Goal: Information Seeking & Learning: Find specific page/section

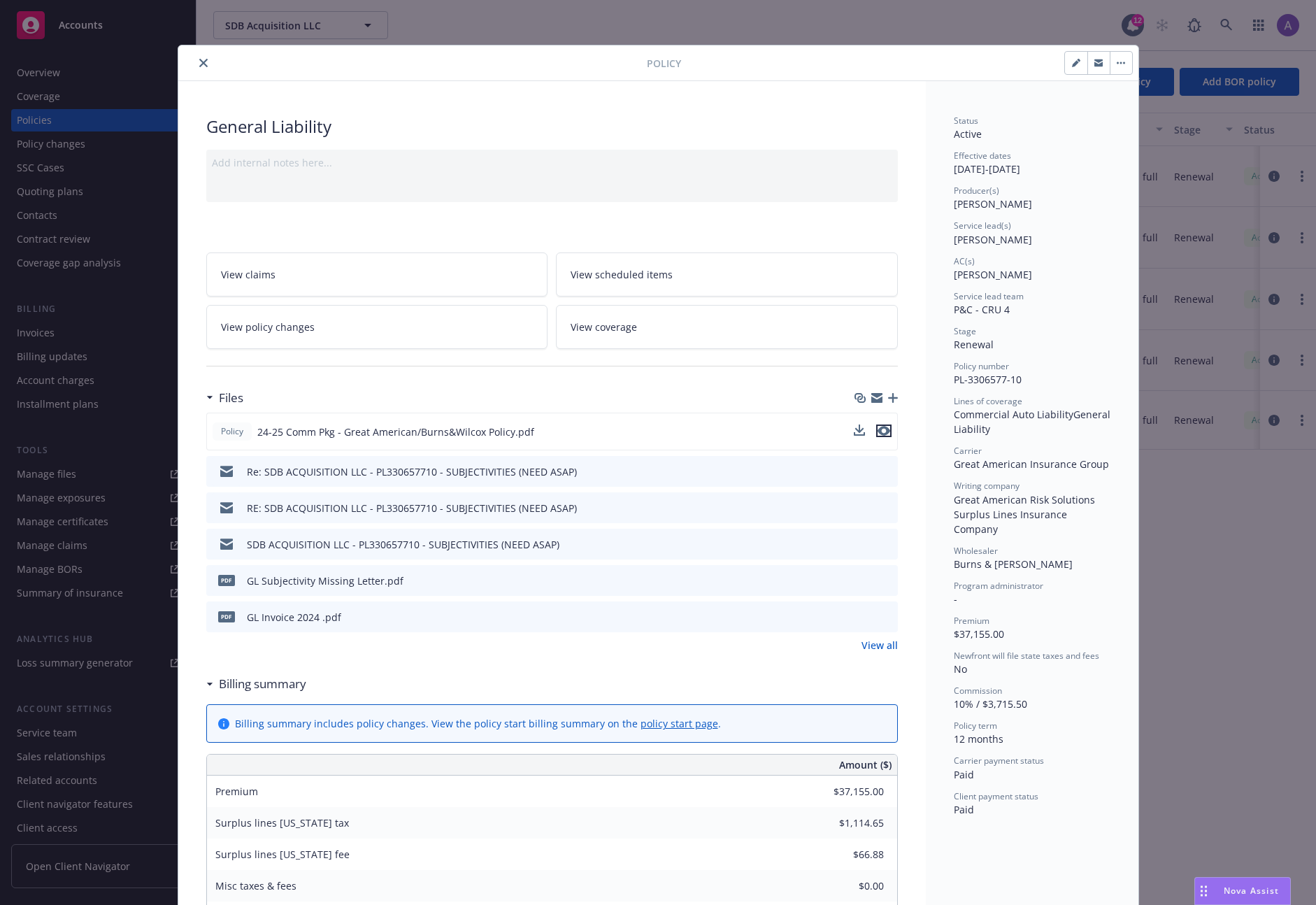
click at [878, 433] on icon "preview file" at bounding box center [884, 430] width 13 height 10
click at [195, 61] on button "close" at bounding box center [203, 62] width 17 height 17
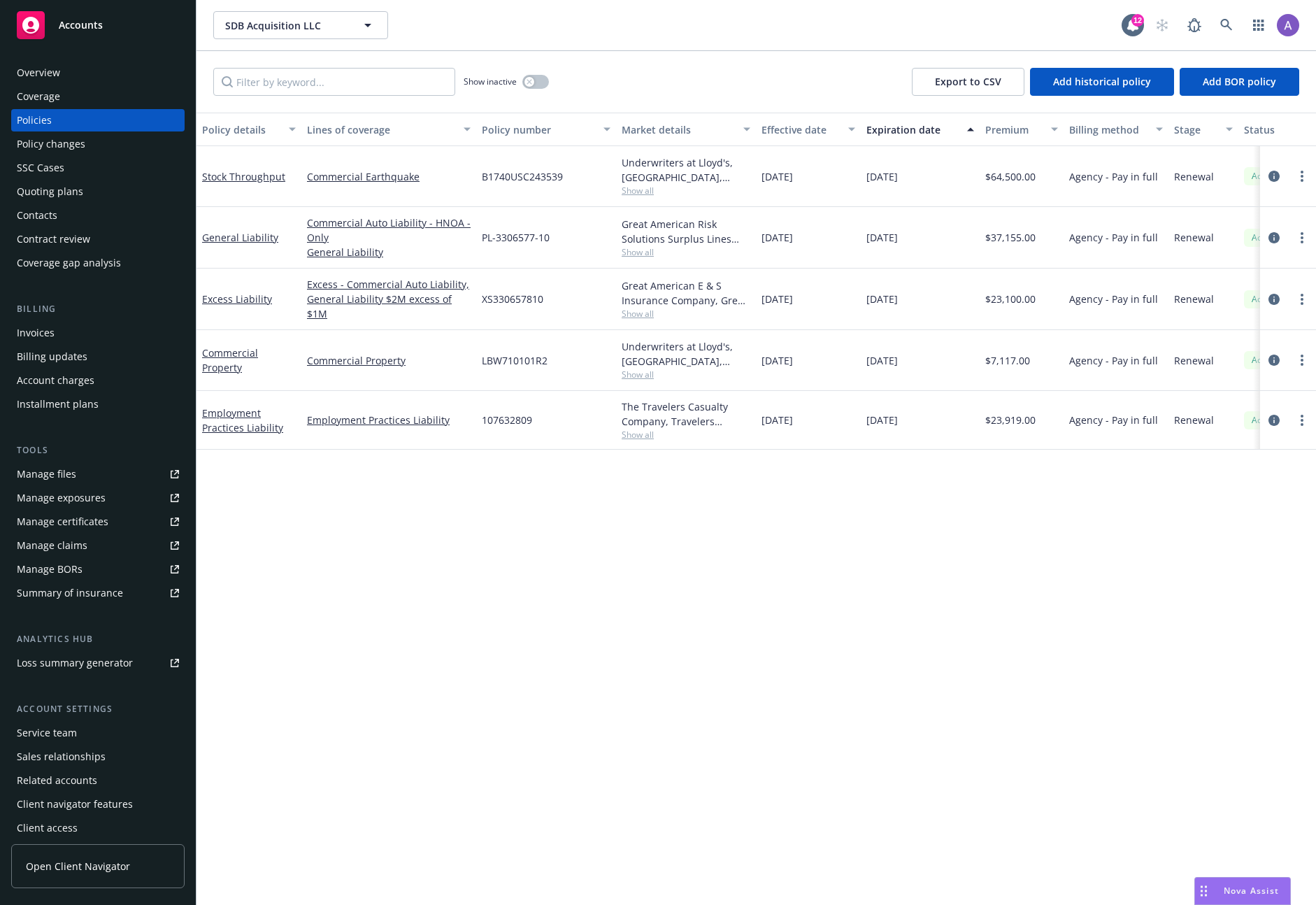
click at [54, 195] on div "Quoting plans" at bounding box center [50, 191] width 66 height 22
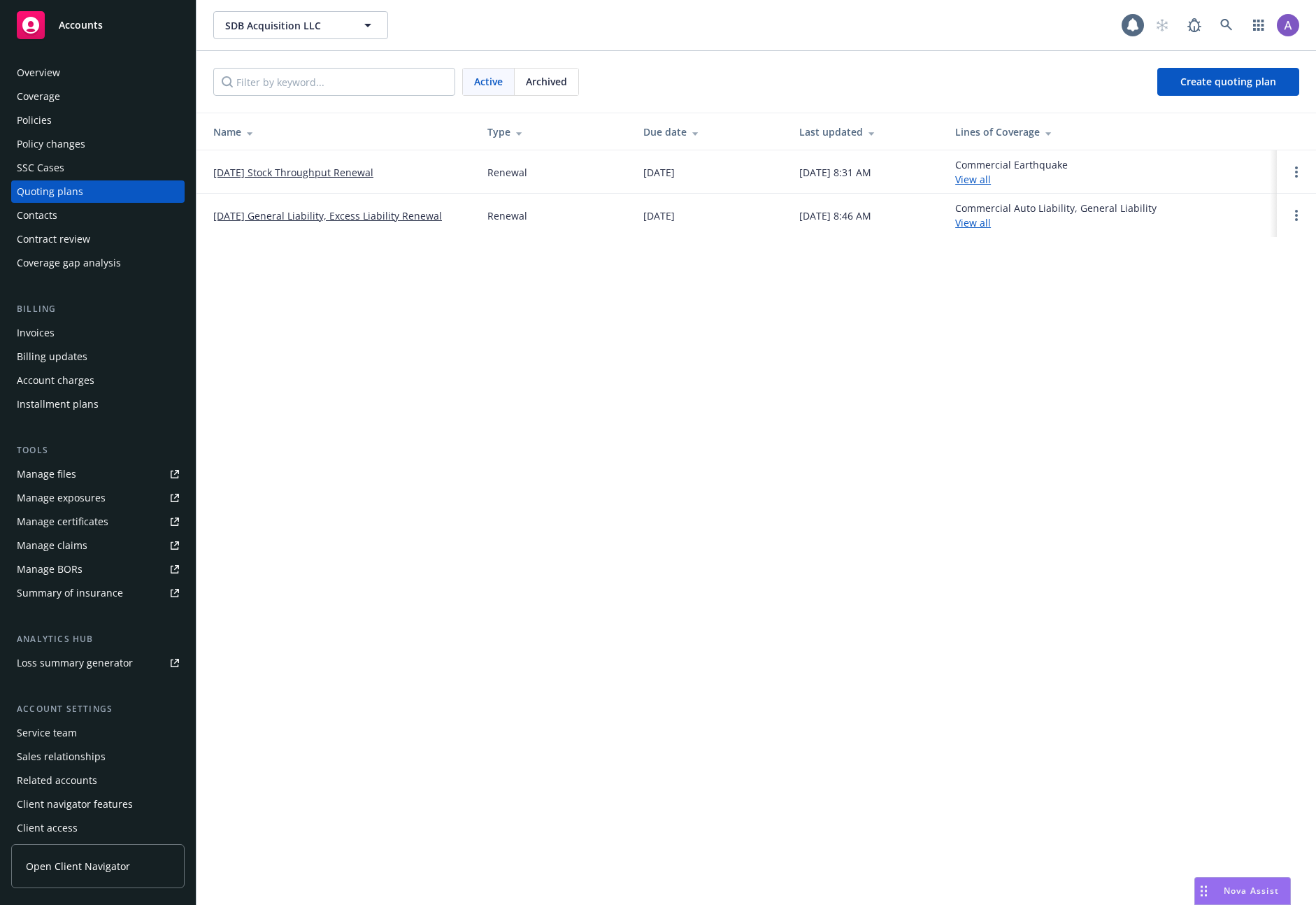
click at [541, 81] on span "Archived" at bounding box center [546, 82] width 41 height 15
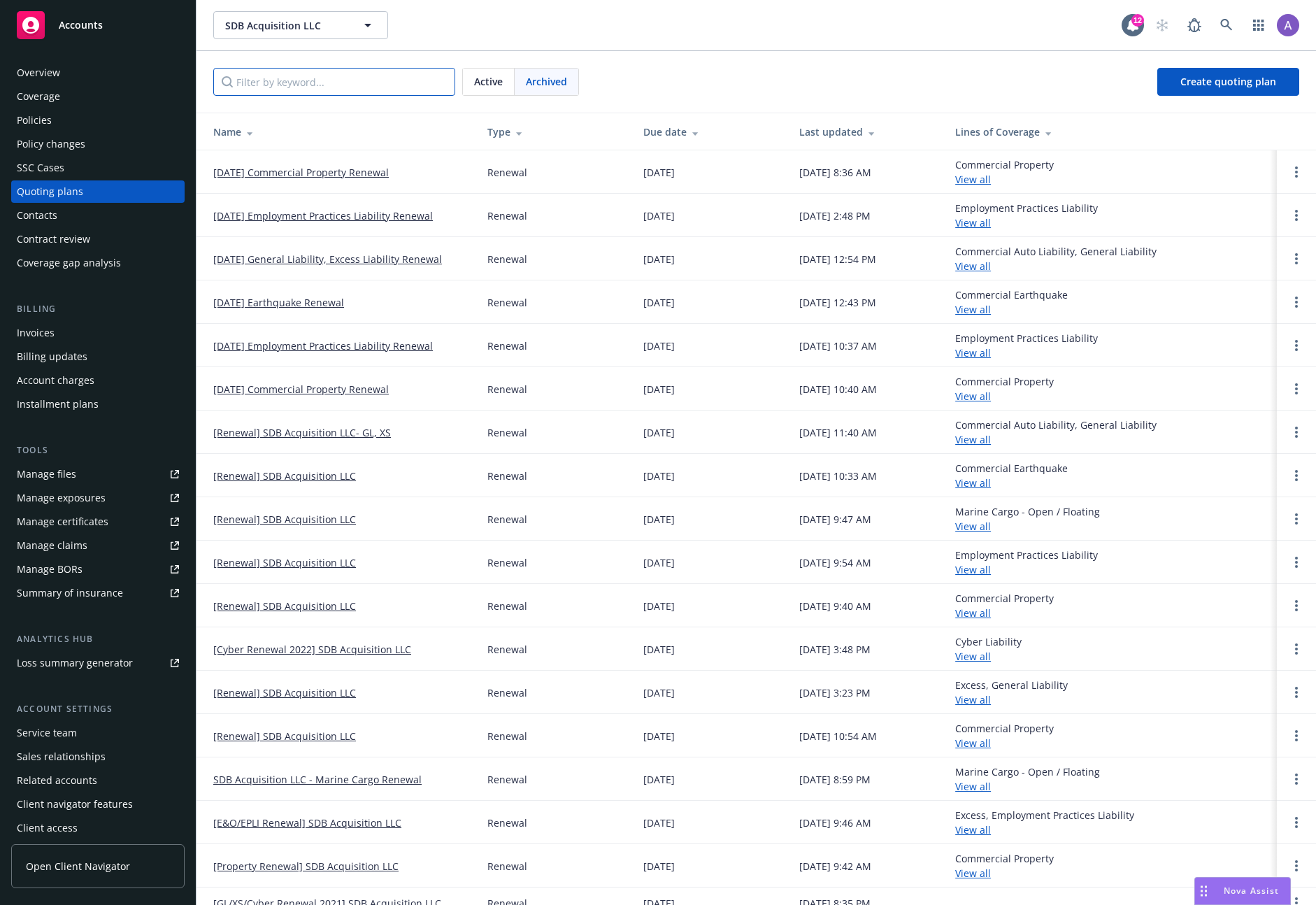
click at [315, 81] on input "Filter by keyword..." at bounding box center [334, 82] width 242 height 28
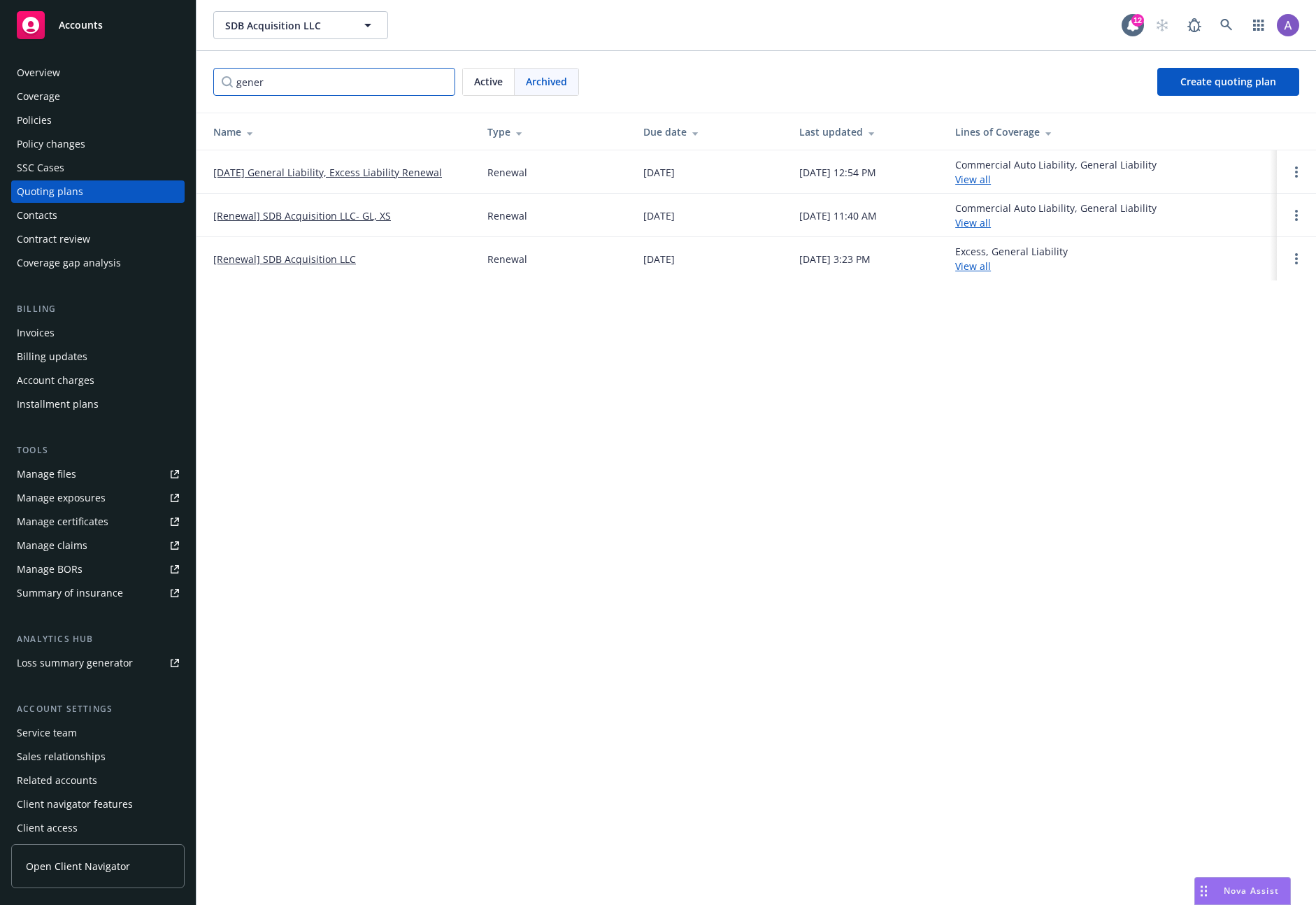
type input "gener"
click at [358, 175] on link "10/07/24 General Liability, Excess Liability Renewal" at bounding box center [327, 173] width 229 height 15
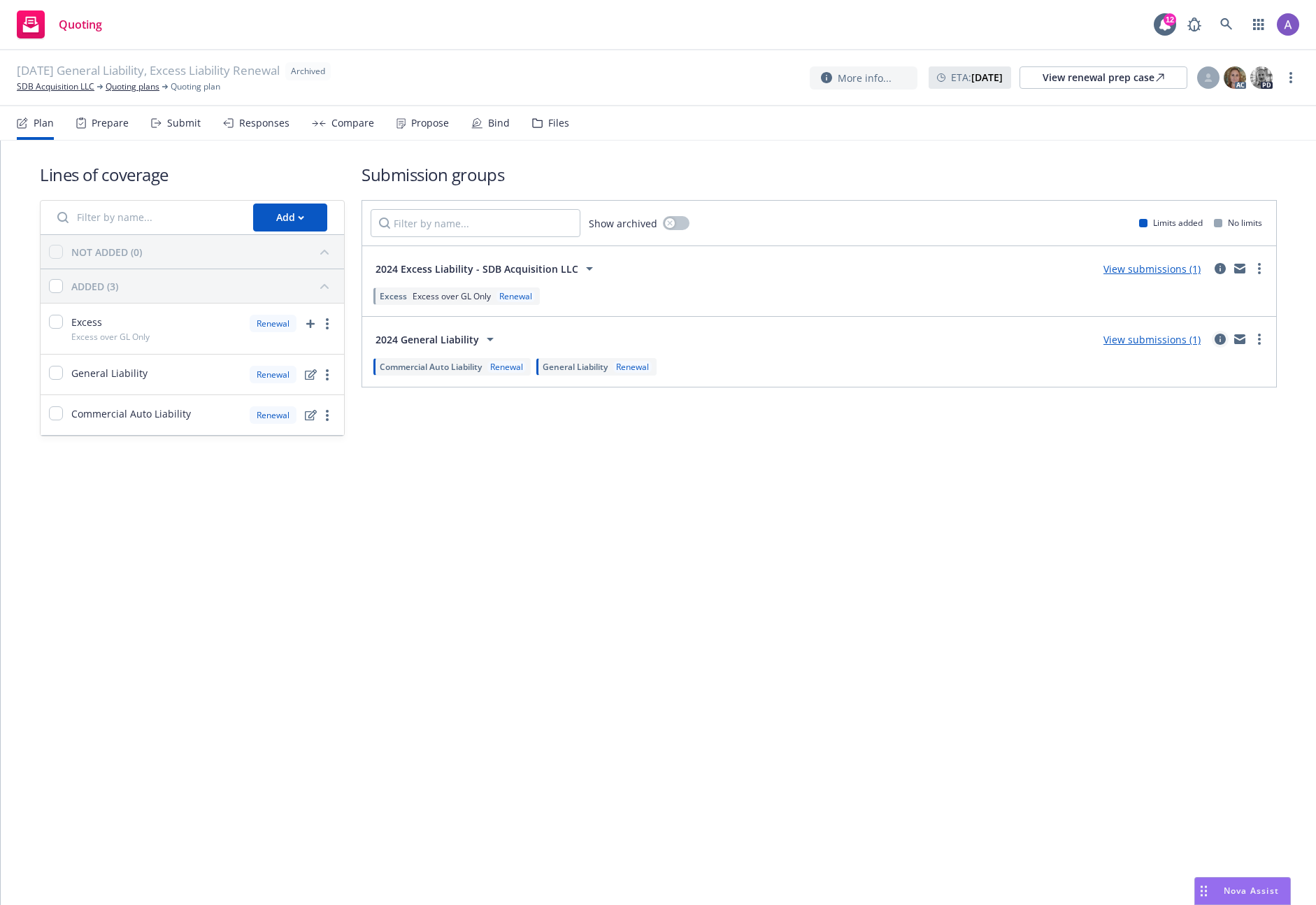
click at [1219, 340] on icon "circleInformation" at bounding box center [1220, 339] width 11 height 11
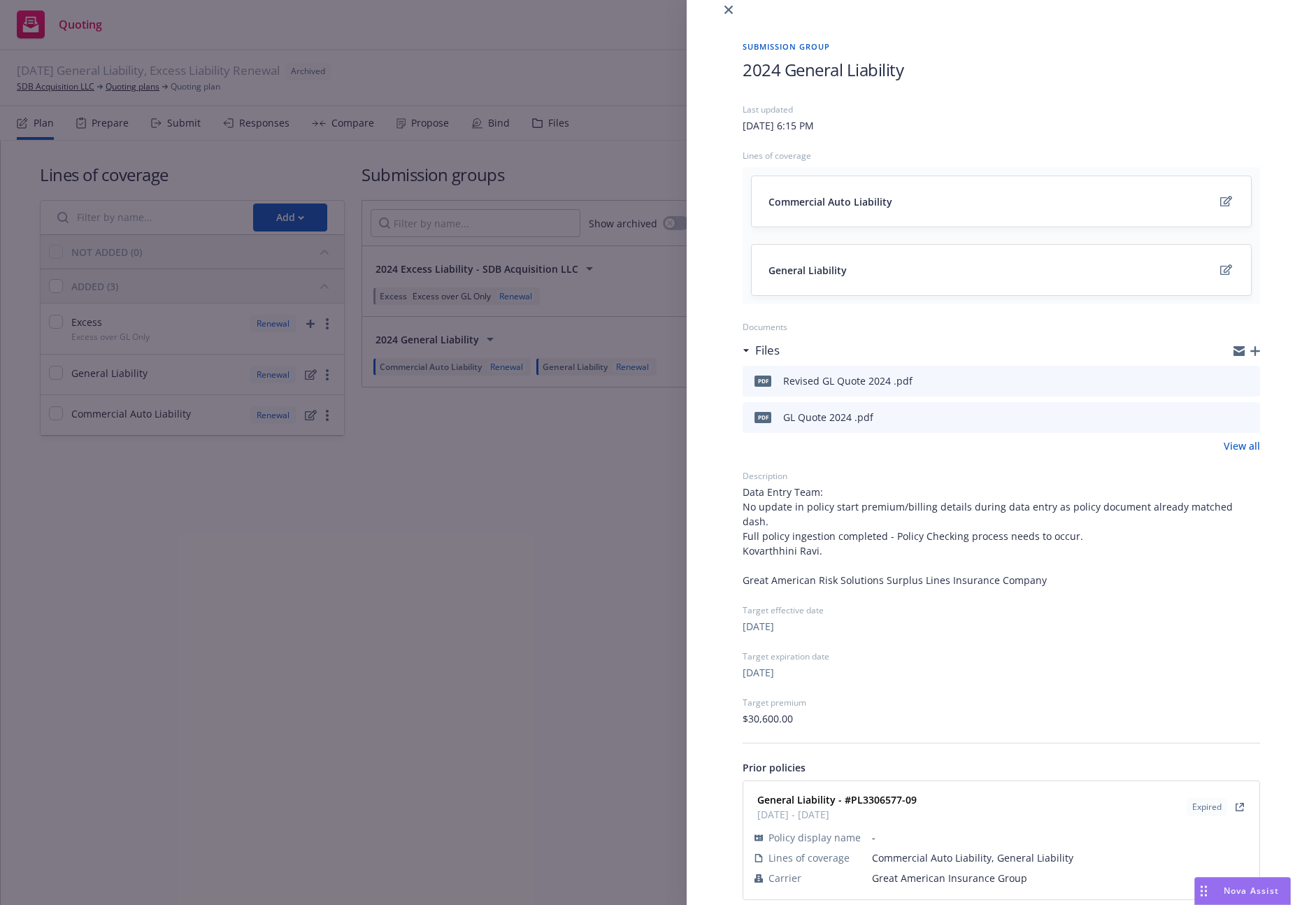
scroll to position [24, 0]
click at [377, 577] on div "Submission group 2024 General Liability Last updated Thursday, May 9, 2024 at 6…" at bounding box center [658, 452] width 1316 height 905
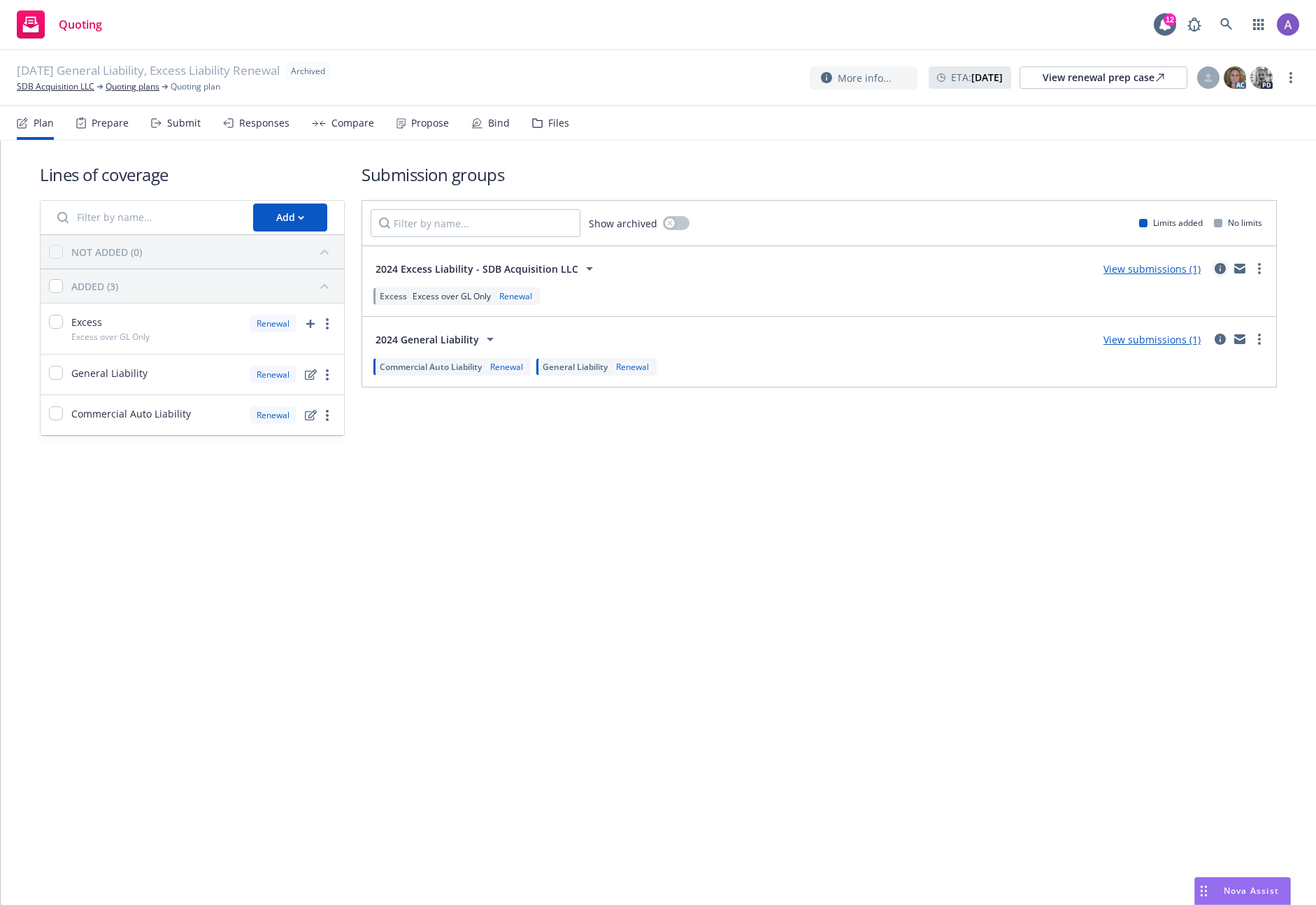
click at [1219, 264] on icon "circleInformation" at bounding box center [1220, 268] width 11 height 11
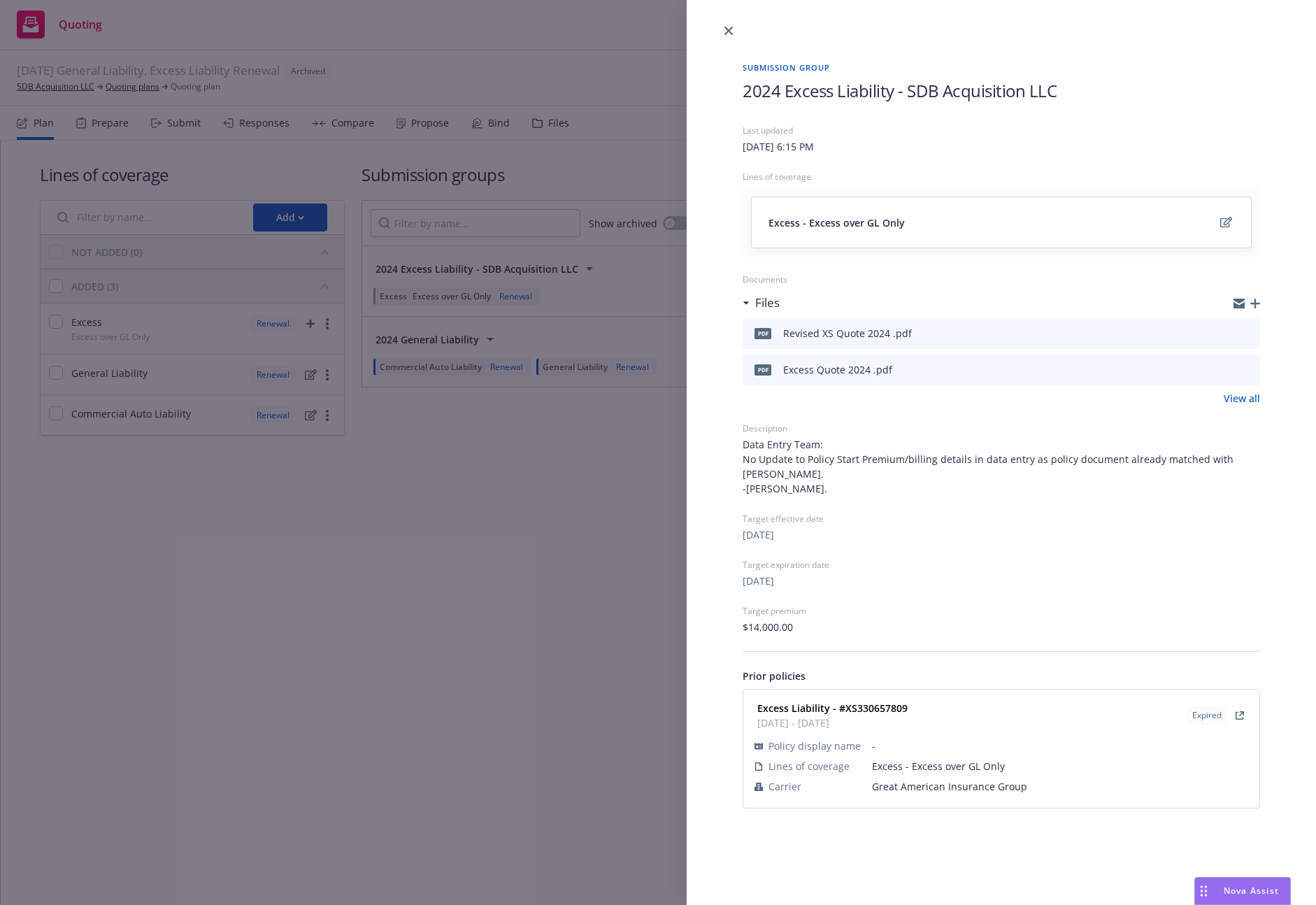
click at [381, 548] on div "Submission group 2024 Excess Liability - SDB Acquisition LLC Last updated Thurs…" at bounding box center [658, 452] width 1316 height 905
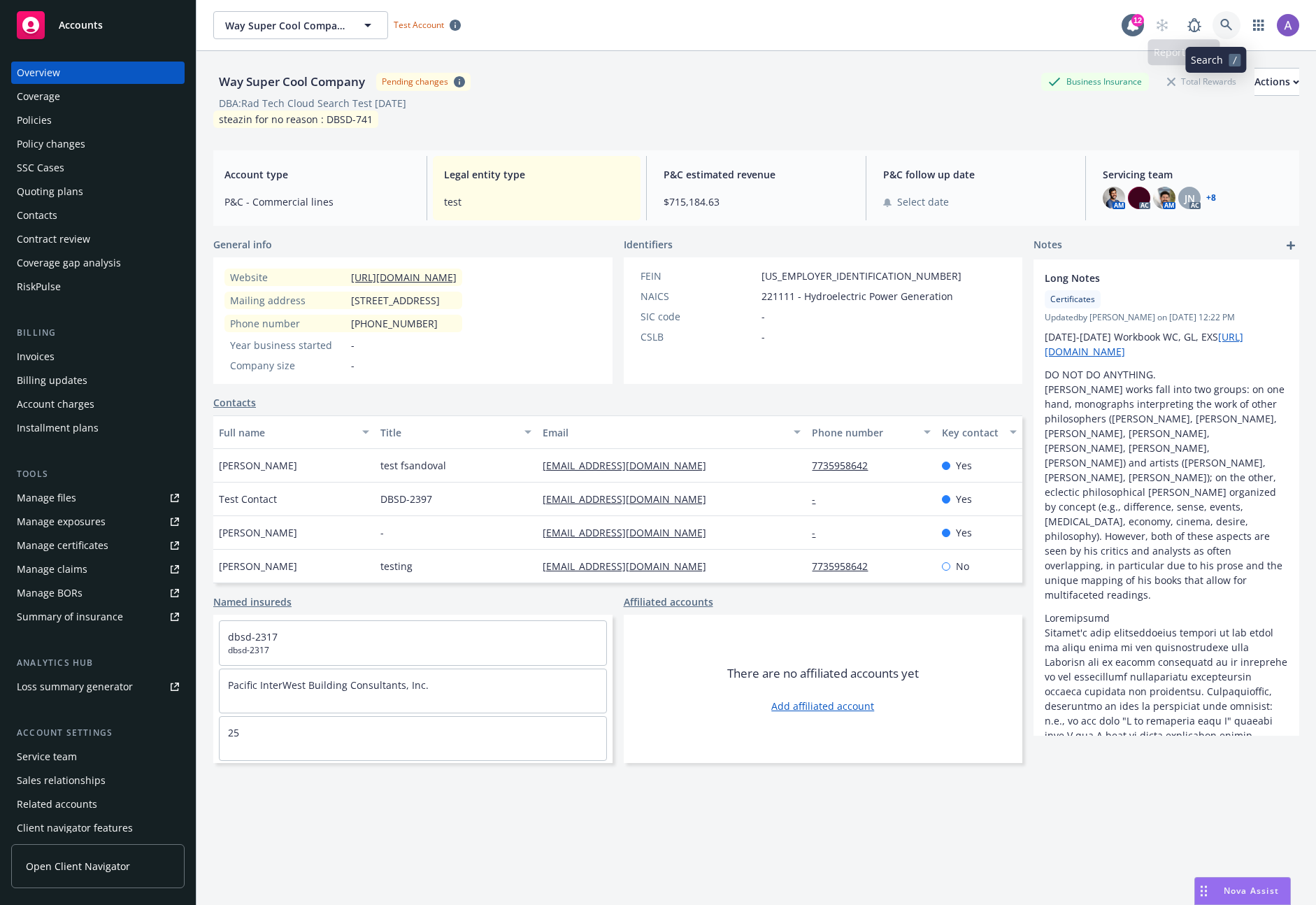
click at [1220, 27] on icon at bounding box center [1227, 26] width 13 height 13
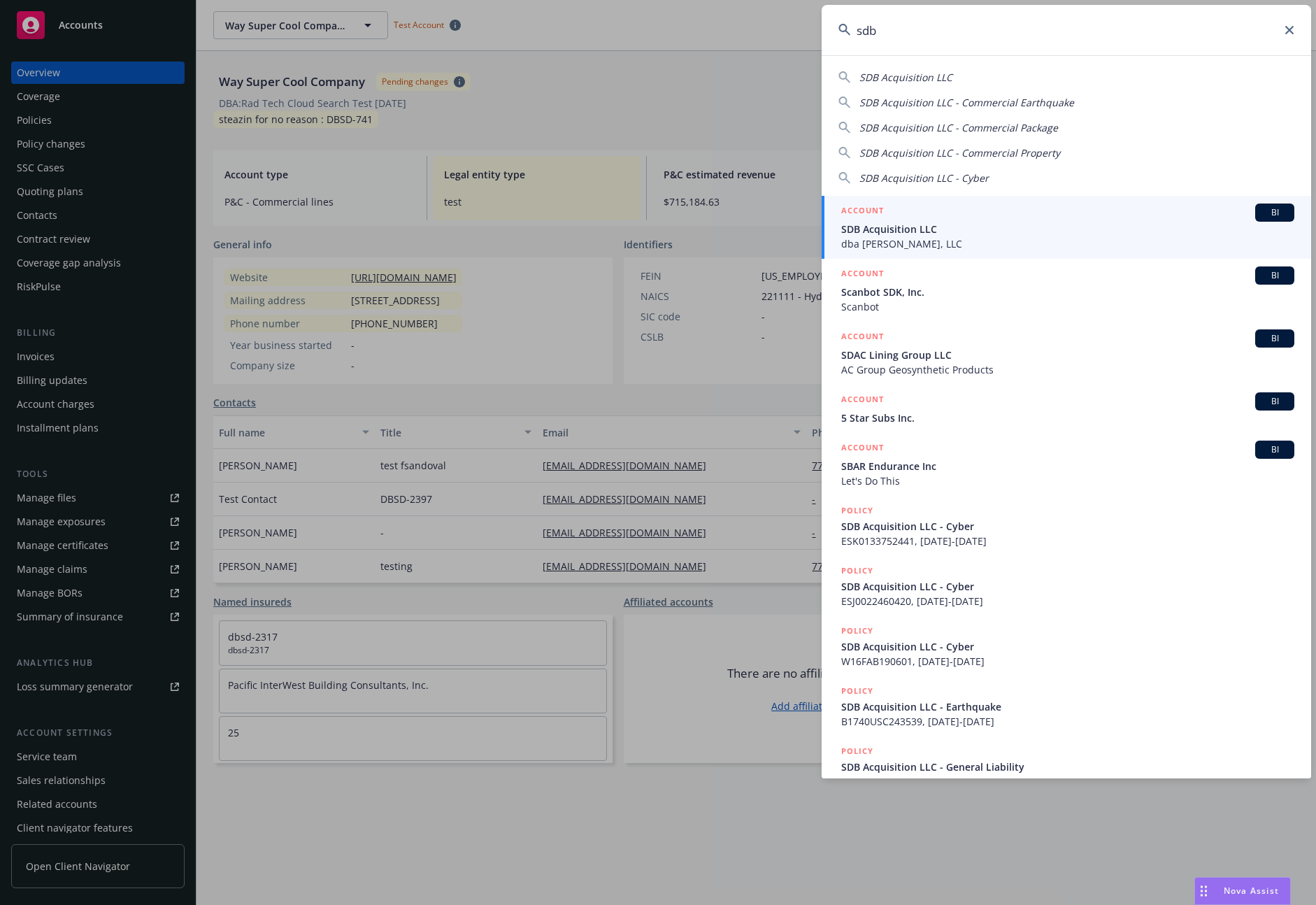
type input "sdb"
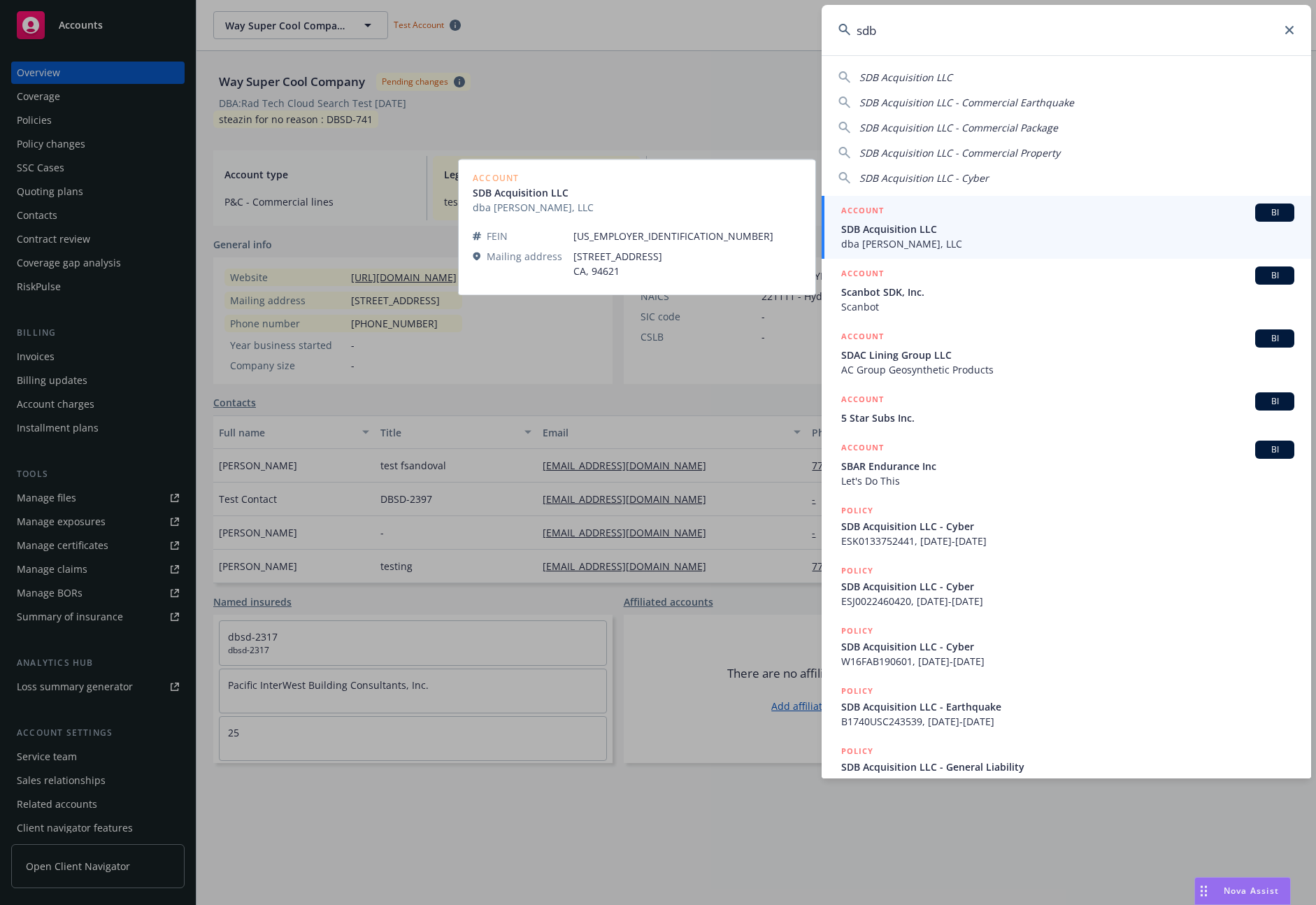
click at [968, 227] on span "SDB Acquisition LLC" at bounding box center [1067, 229] width 453 height 15
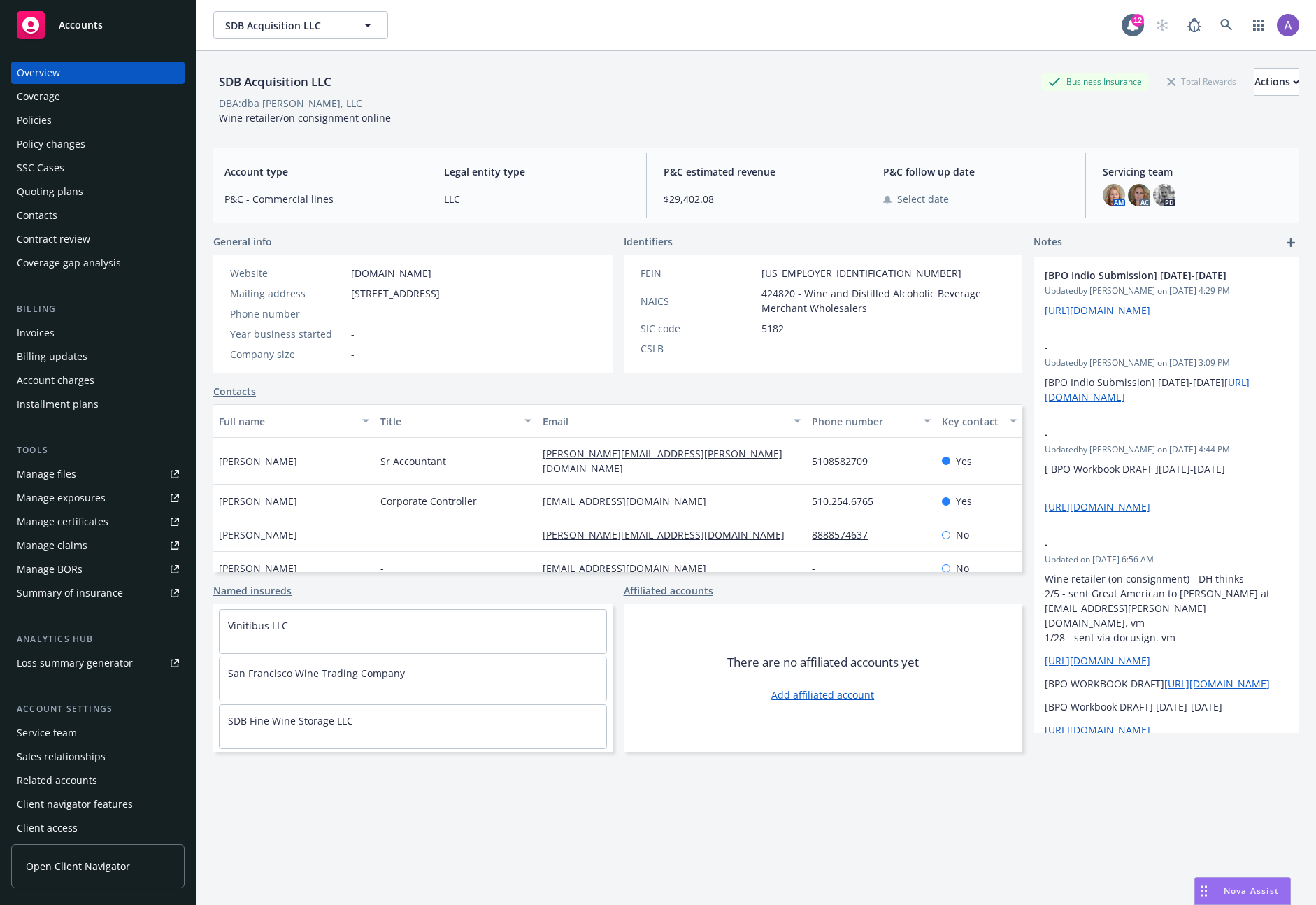
click at [50, 143] on div "Policy changes" at bounding box center [51, 144] width 69 height 22
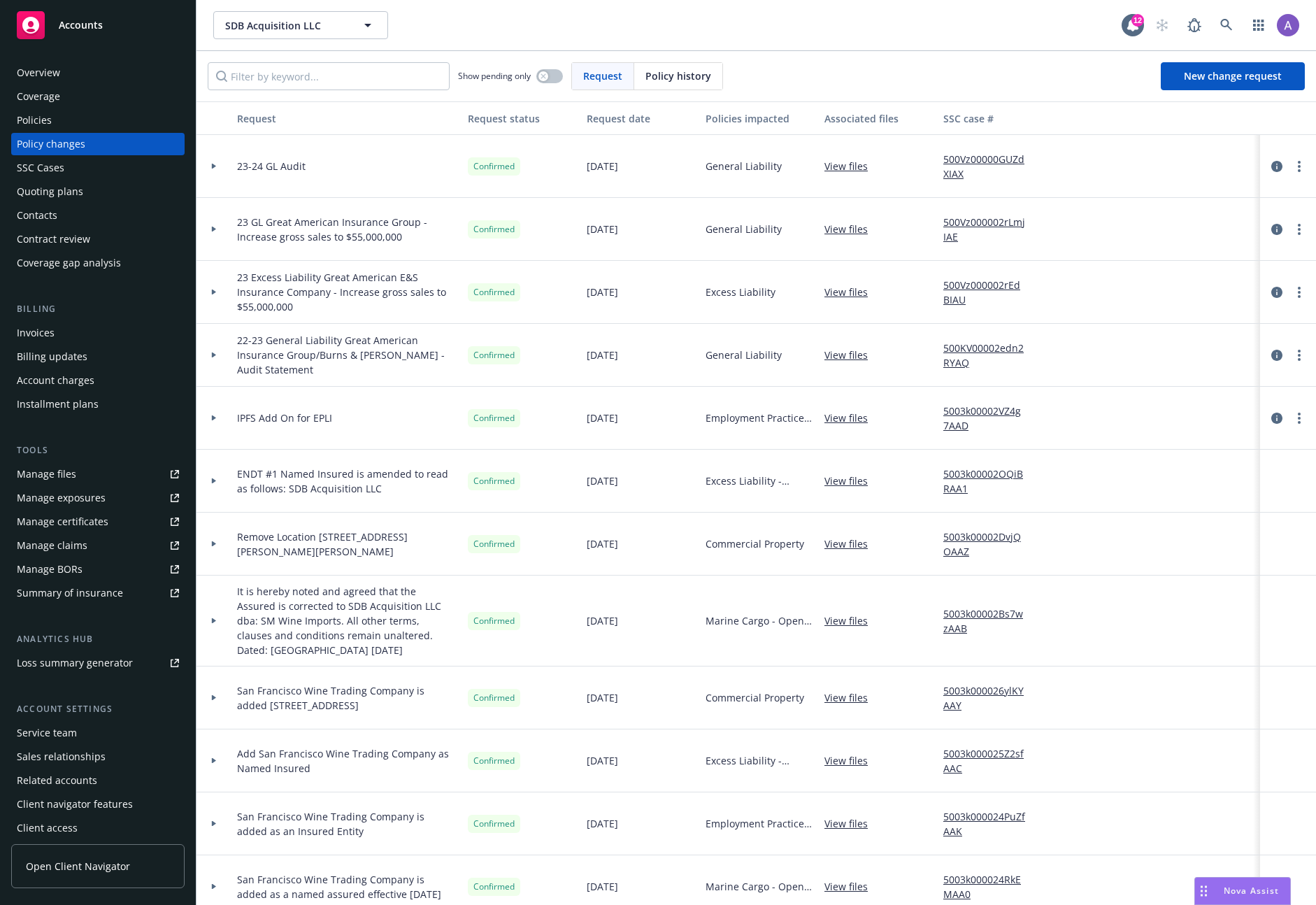
click at [52, 202] on div "Quoting plans" at bounding box center [50, 191] width 66 height 22
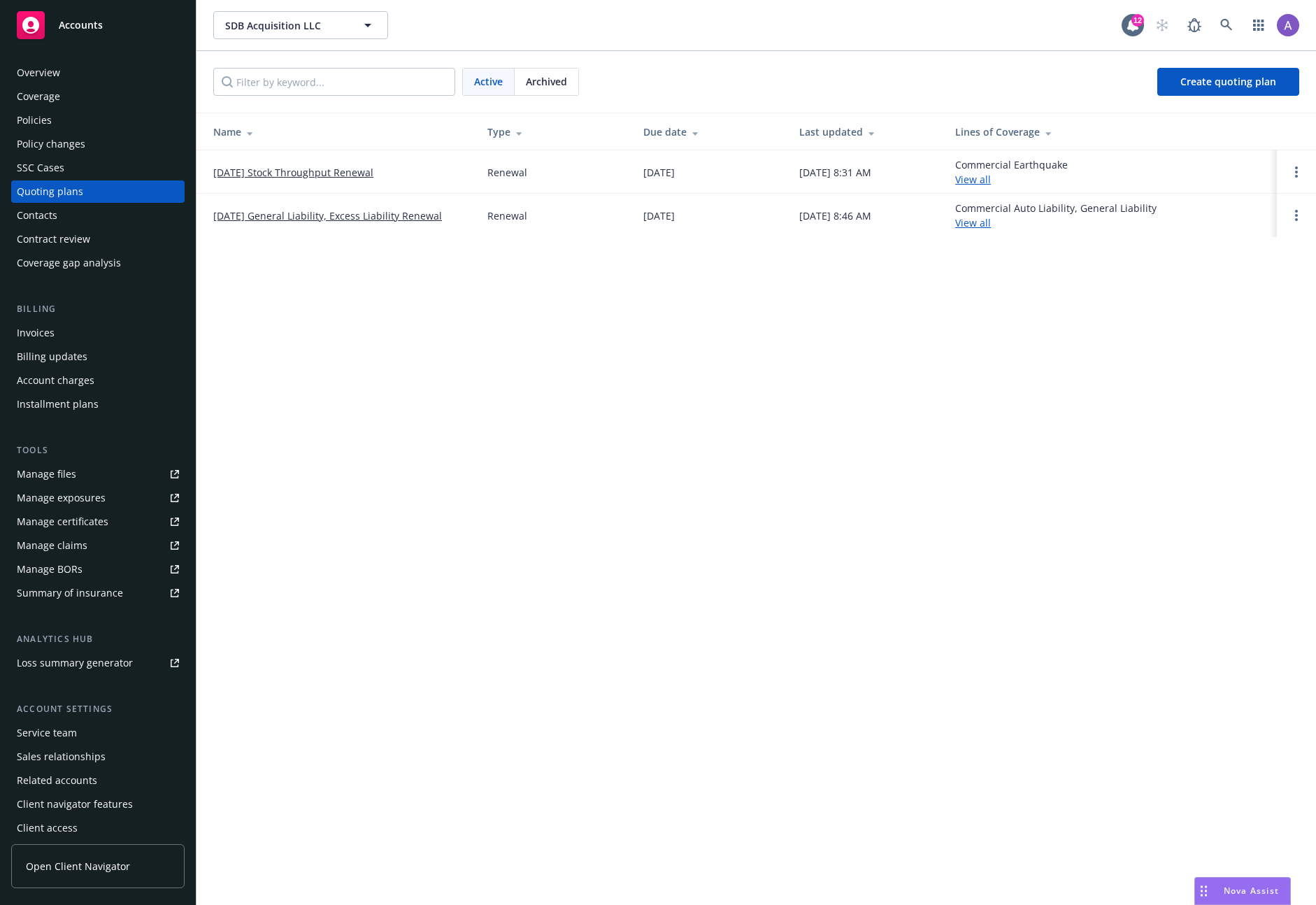
click at [62, 124] on div "Policies" at bounding box center [97, 120] width 163 height 22
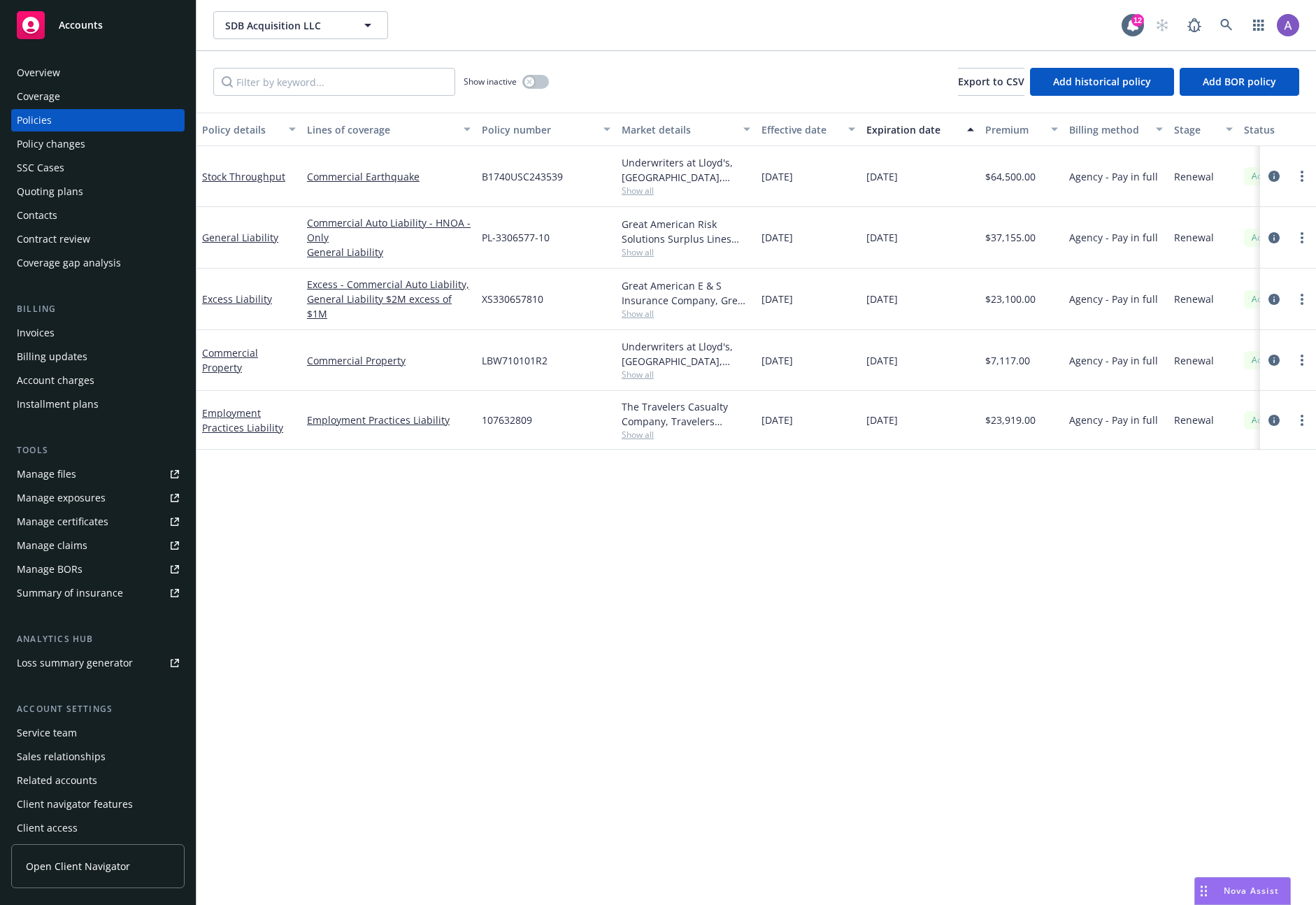
click at [640, 313] on span "Show all" at bounding box center [686, 313] width 129 height 12
click at [569, 571] on div "Policy details Lines of coverage Policy number Market details Effective date Ex…" at bounding box center [756, 509] width 1119 height 792
click at [246, 236] on link "General Liability" at bounding box center [240, 237] width 76 height 13
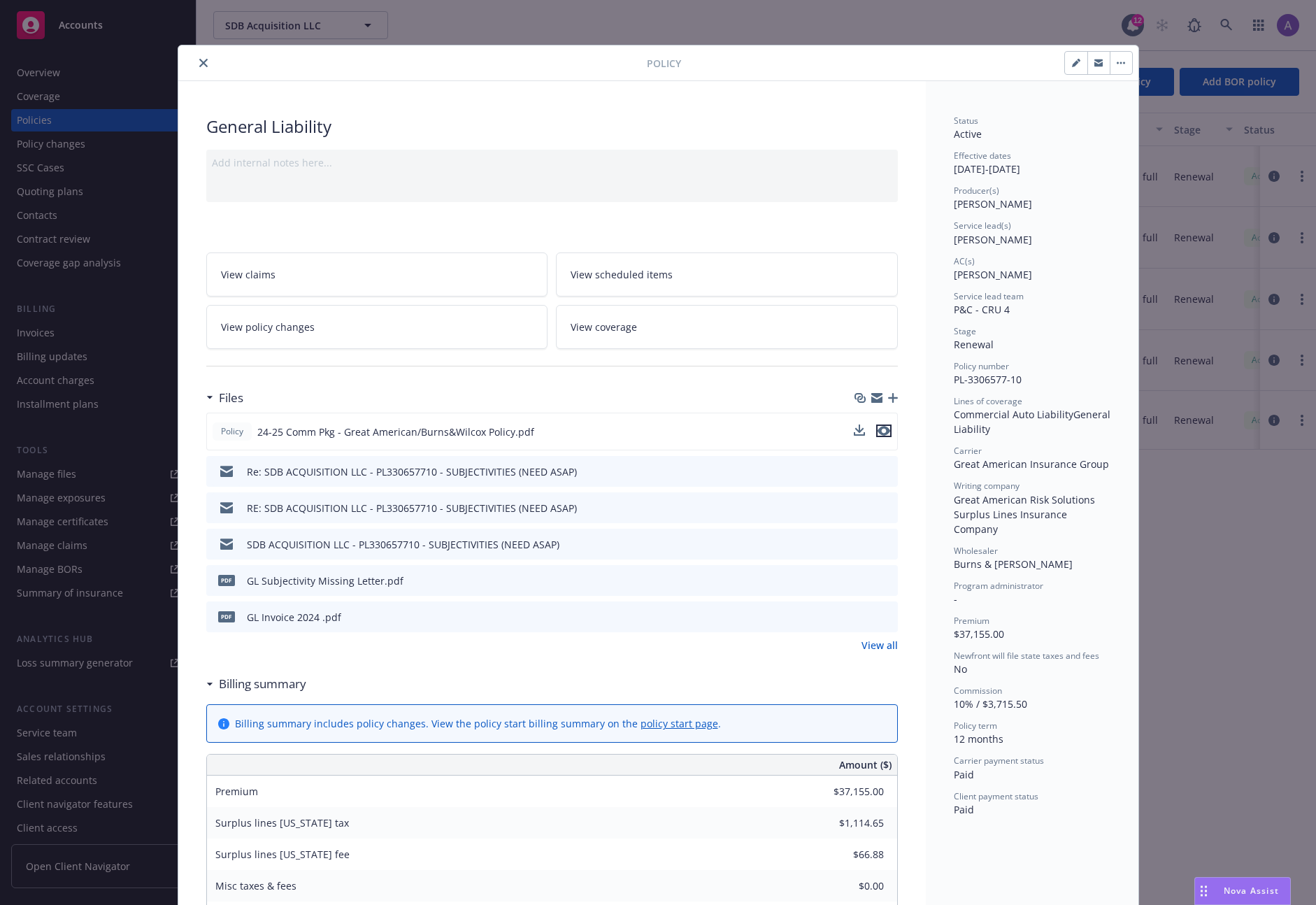
click at [884, 434] on icon "preview file" at bounding box center [884, 430] width 13 height 10
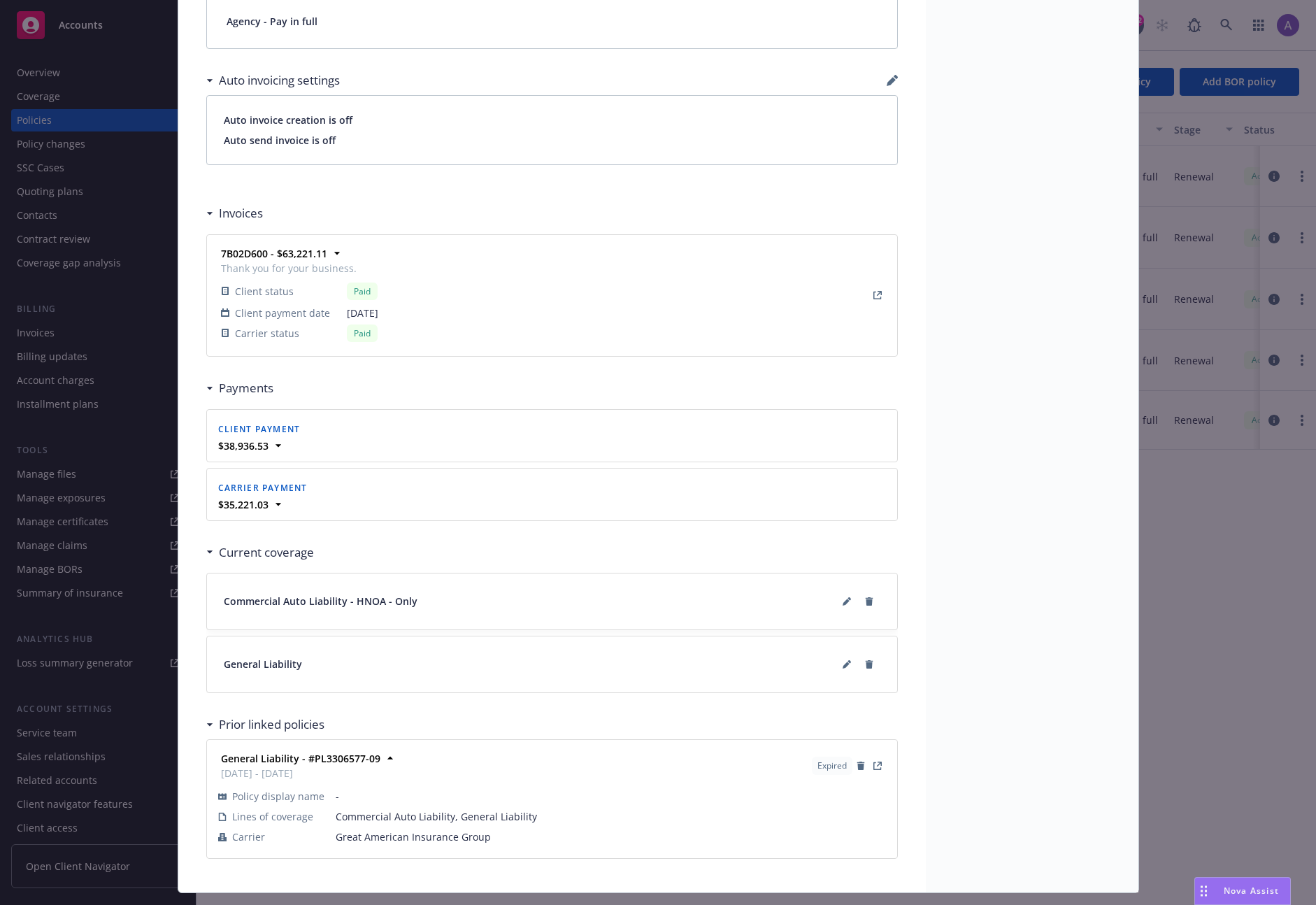
scroll to position [1104, 0]
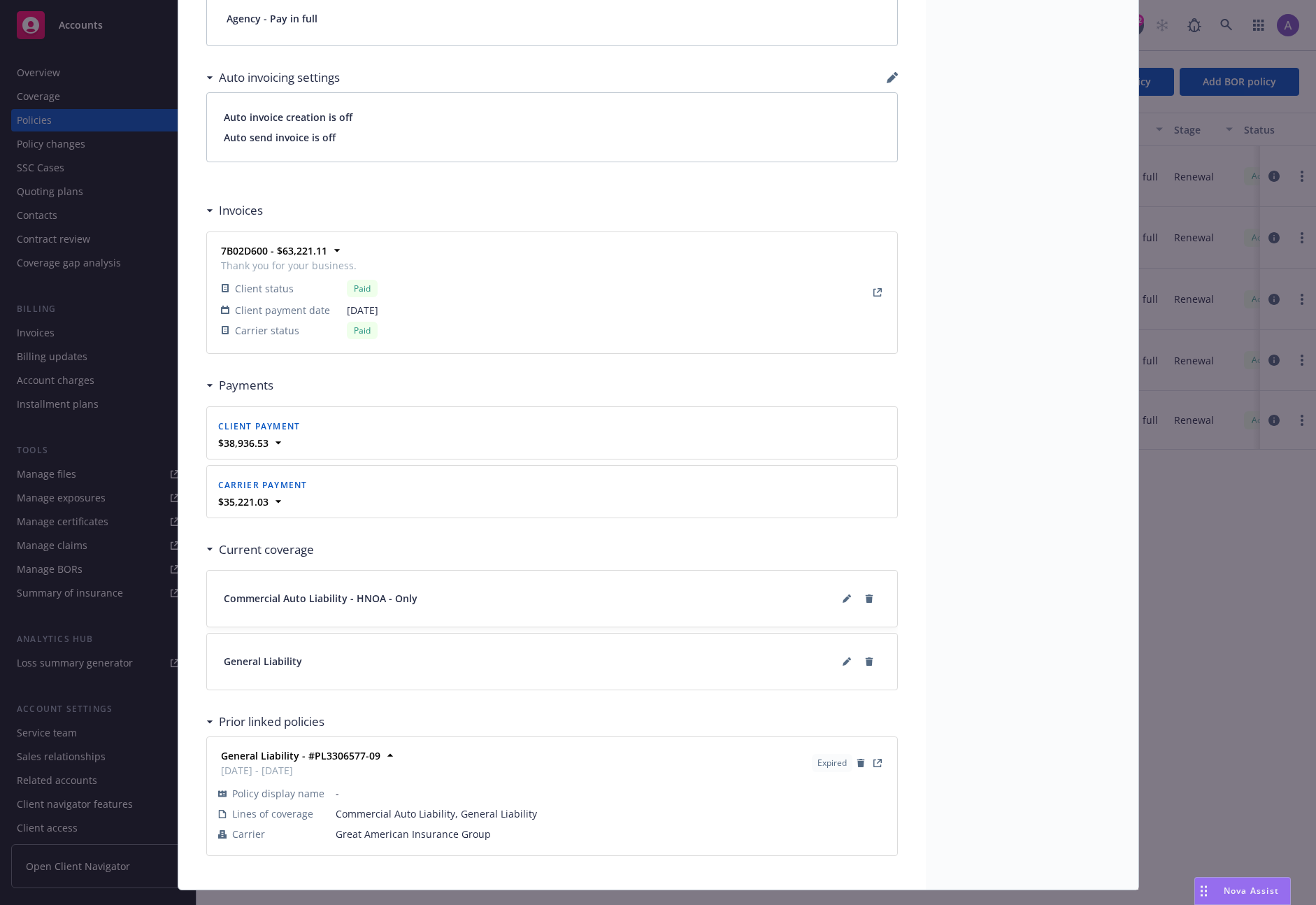
click at [1219, 494] on div "Policy General Liability Add internal notes here... View claims View scheduled …" at bounding box center [658, 452] width 1316 height 905
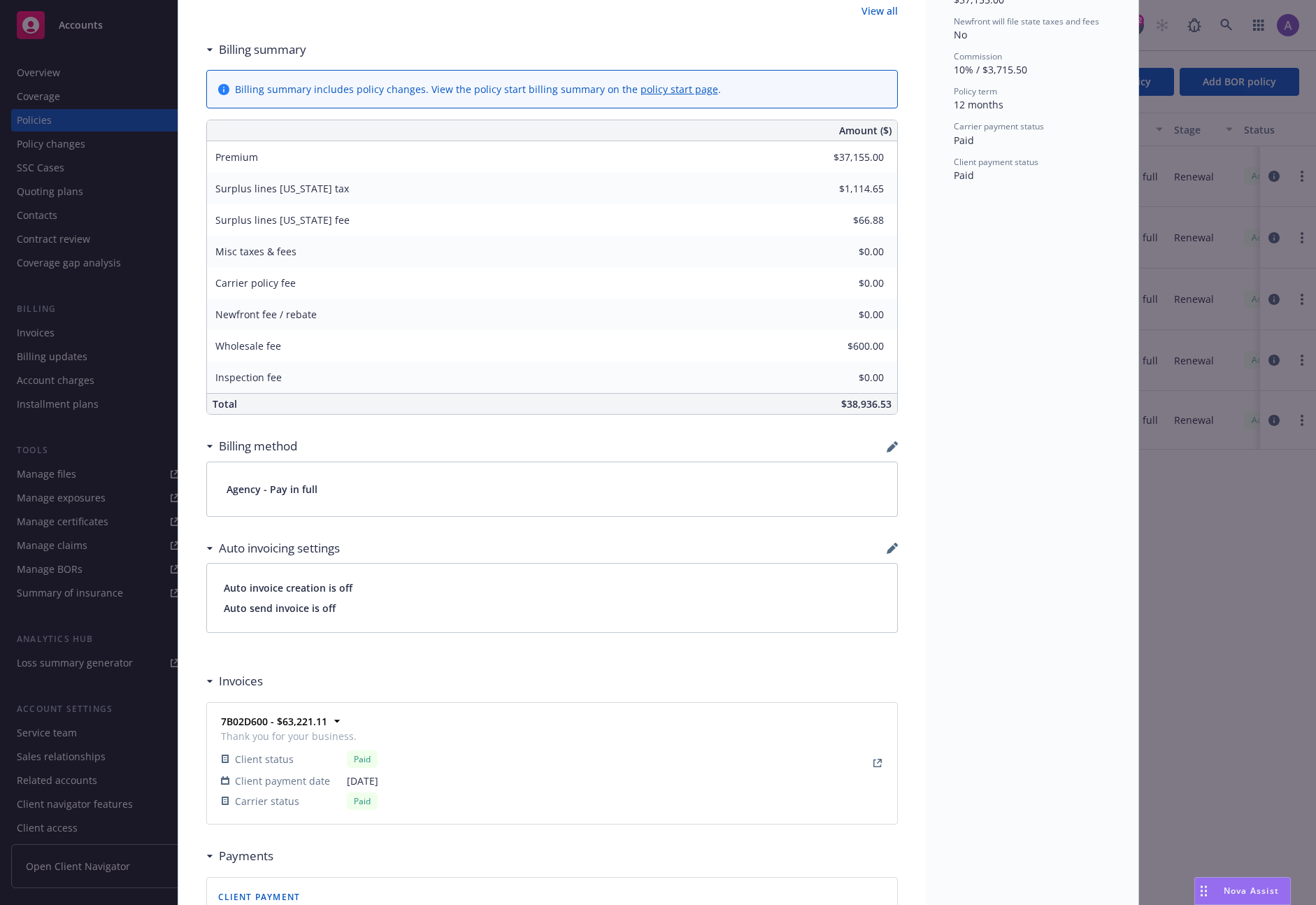
scroll to position [0, 0]
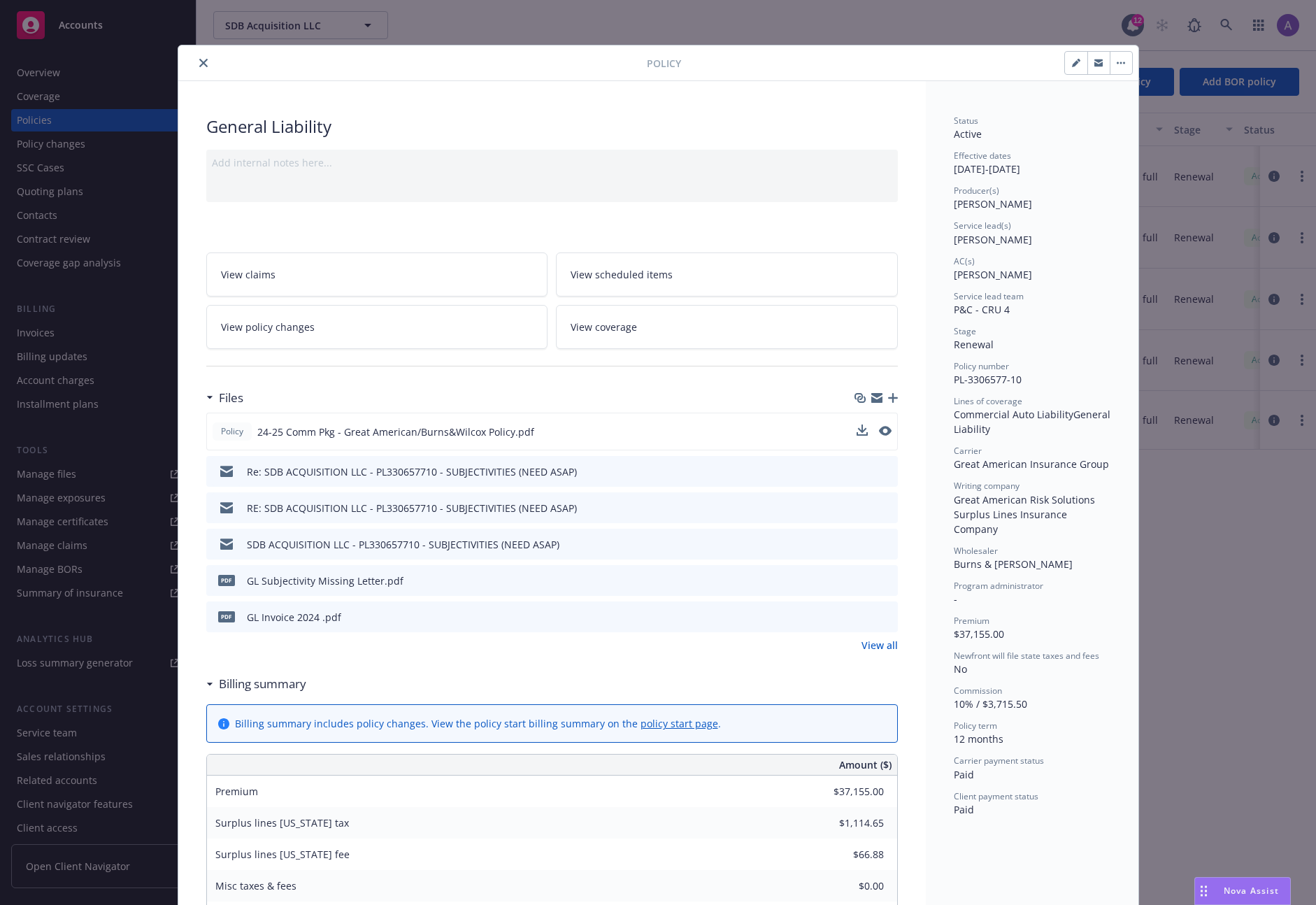
click at [195, 62] on button "close" at bounding box center [203, 62] width 17 height 17
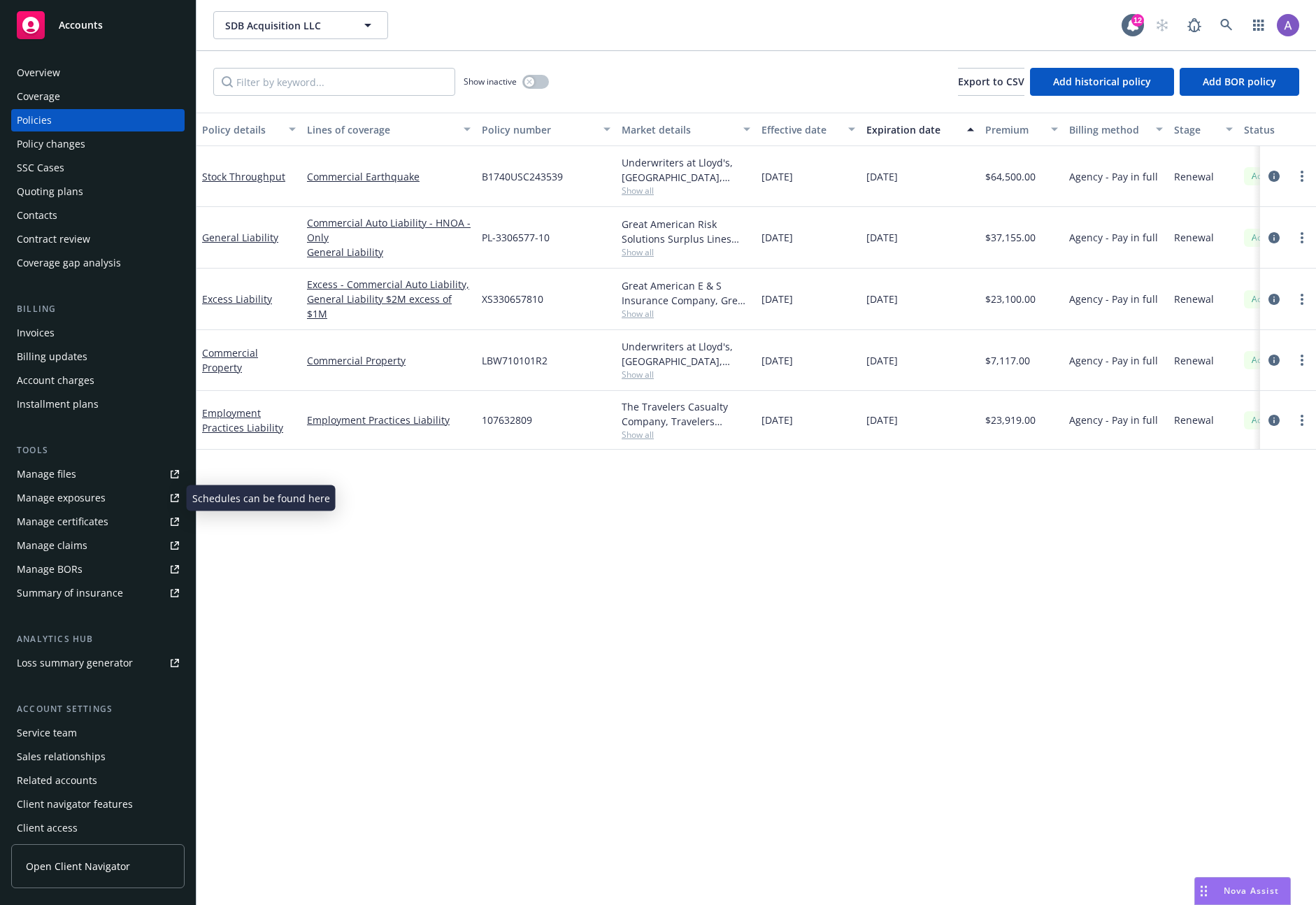
click at [98, 502] on div "Manage exposures" at bounding box center [61, 498] width 89 height 22
click at [1274, 237] on icon "circleInformation" at bounding box center [1274, 238] width 11 height 11
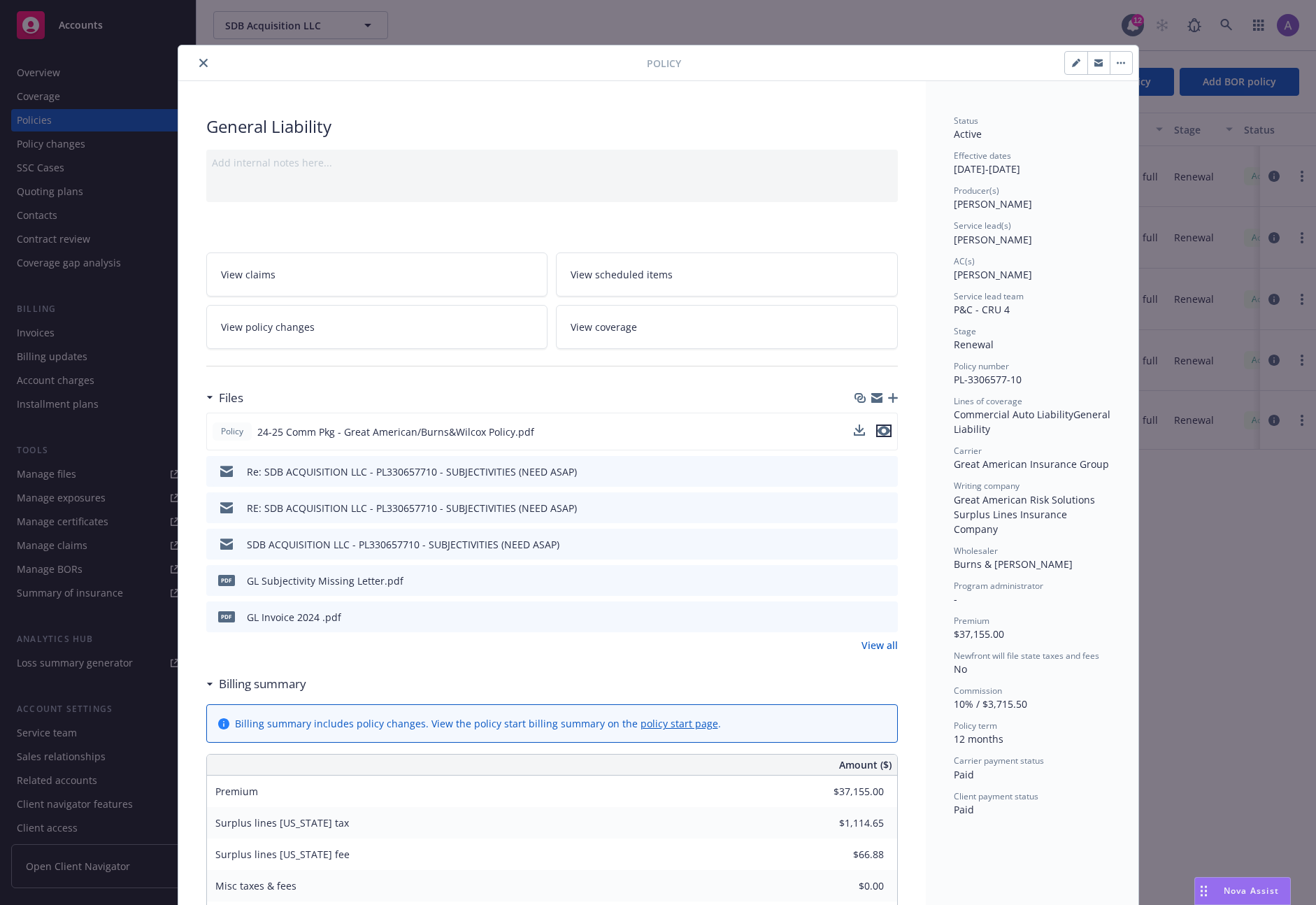
click at [878, 435] on icon "preview file" at bounding box center [884, 430] width 13 height 10
click at [154, 519] on div "Policy General Liability Add internal notes here... View claims View scheduled …" at bounding box center [658, 452] width 1316 height 905
click at [60, 528] on div "Policy General Liability Add internal notes here... View claims View scheduled …" at bounding box center [658, 452] width 1316 height 905
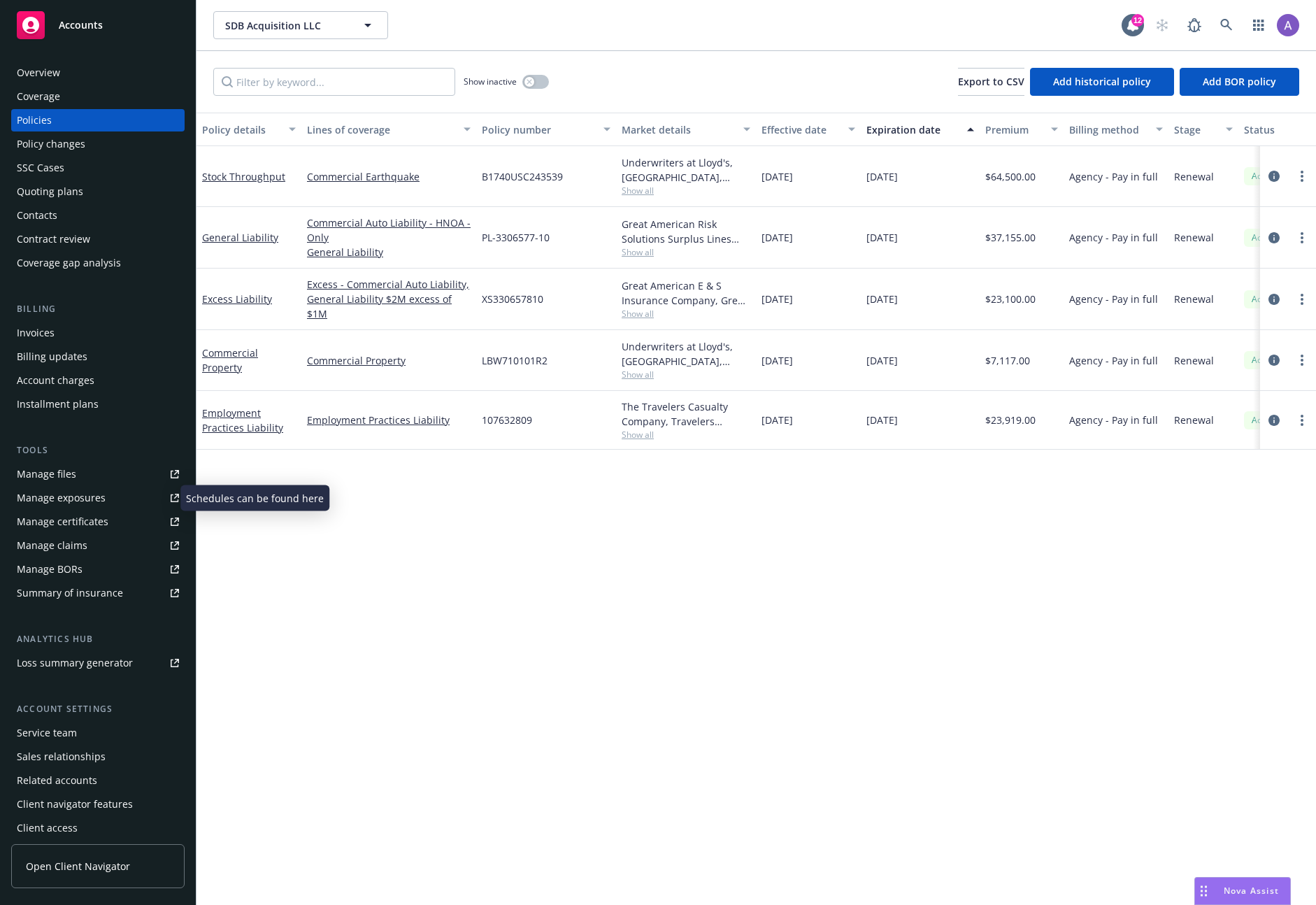
click at [81, 490] on div "Manage exposures" at bounding box center [61, 498] width 89 height 22
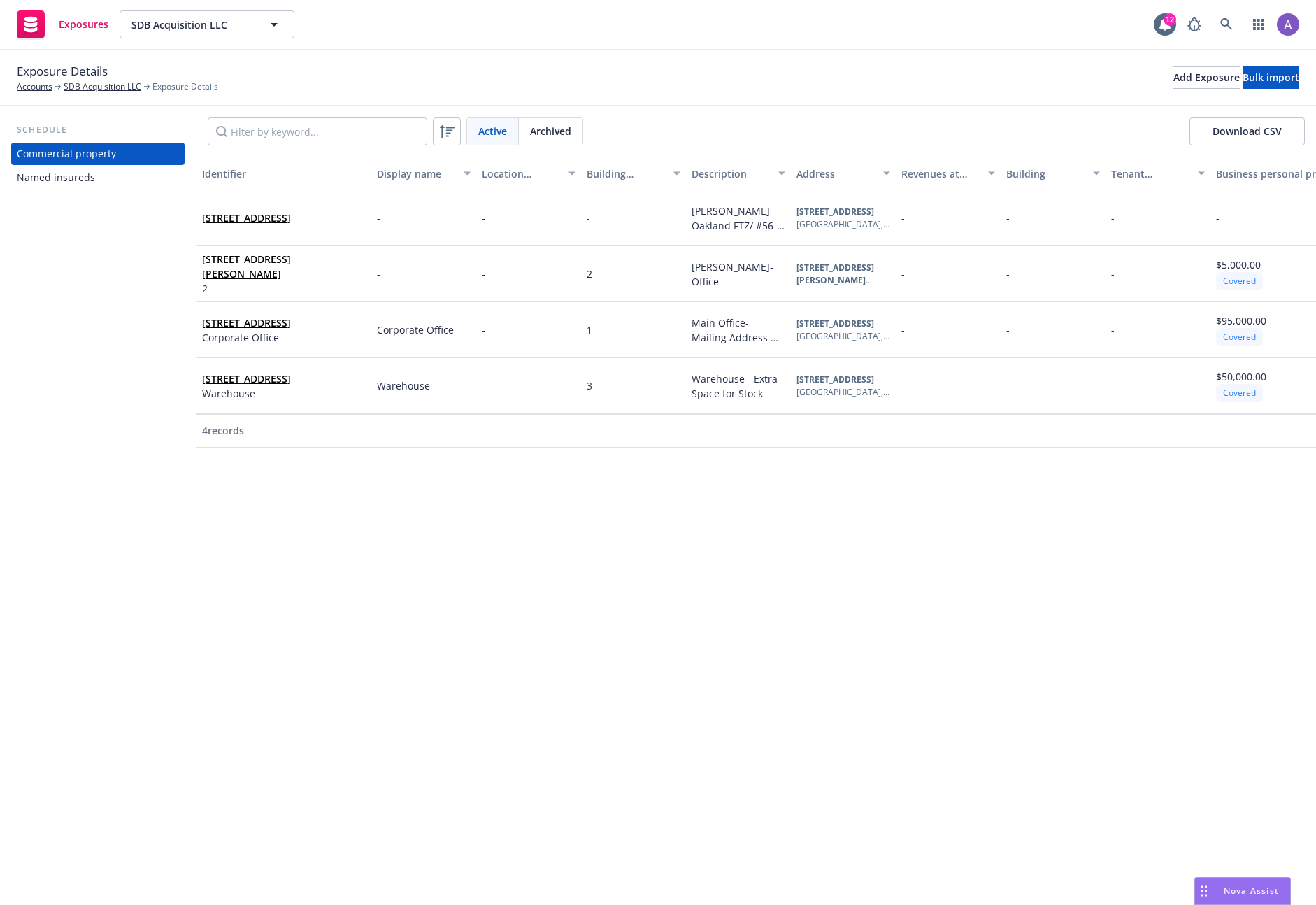
click at [72, 174] on div "Named insureds" at bounding box center [55, 177] width 78 height 22
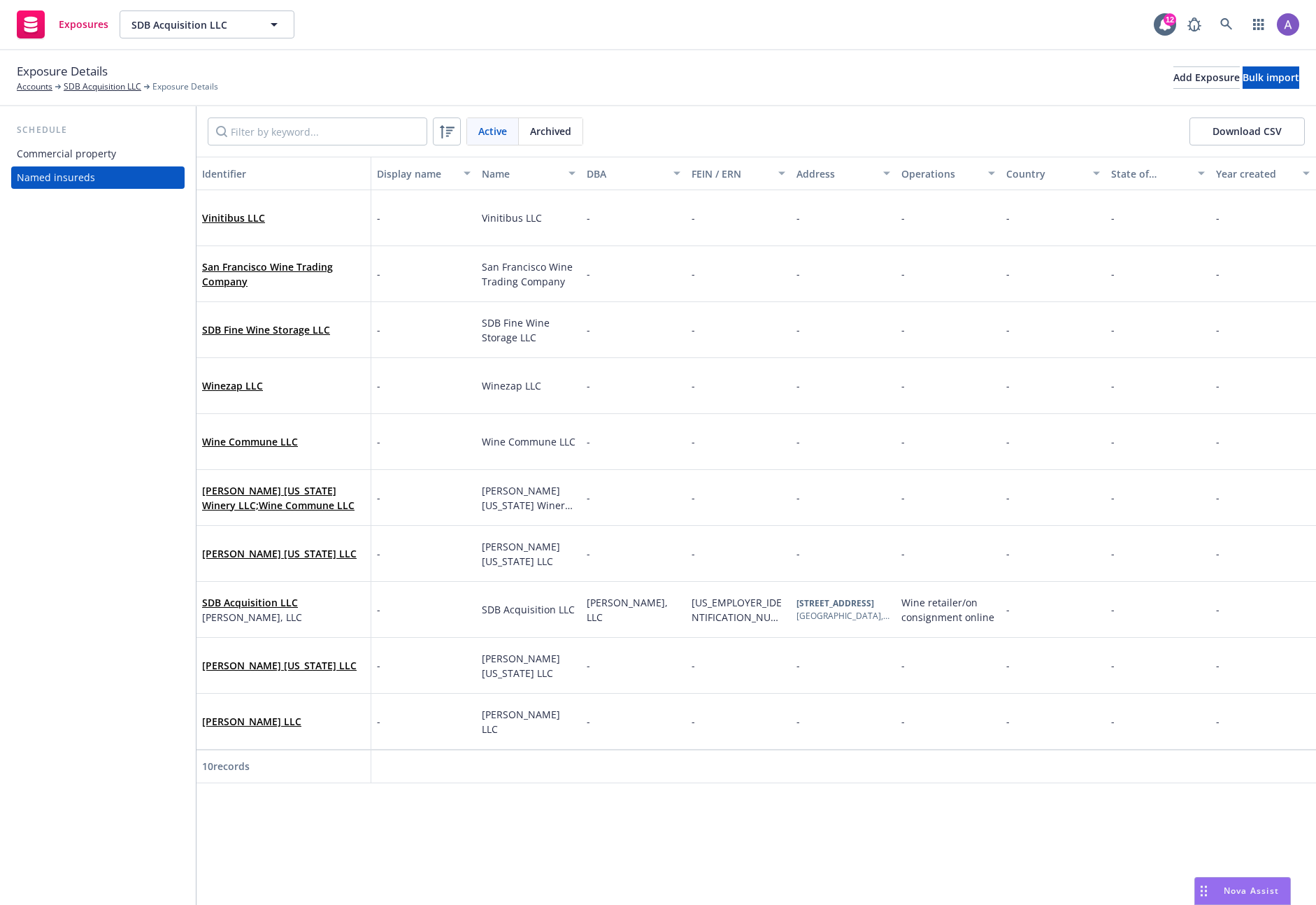
click at [86, 149] on div "Commercial property" at bounding box center [66, 153] width 99 height 22
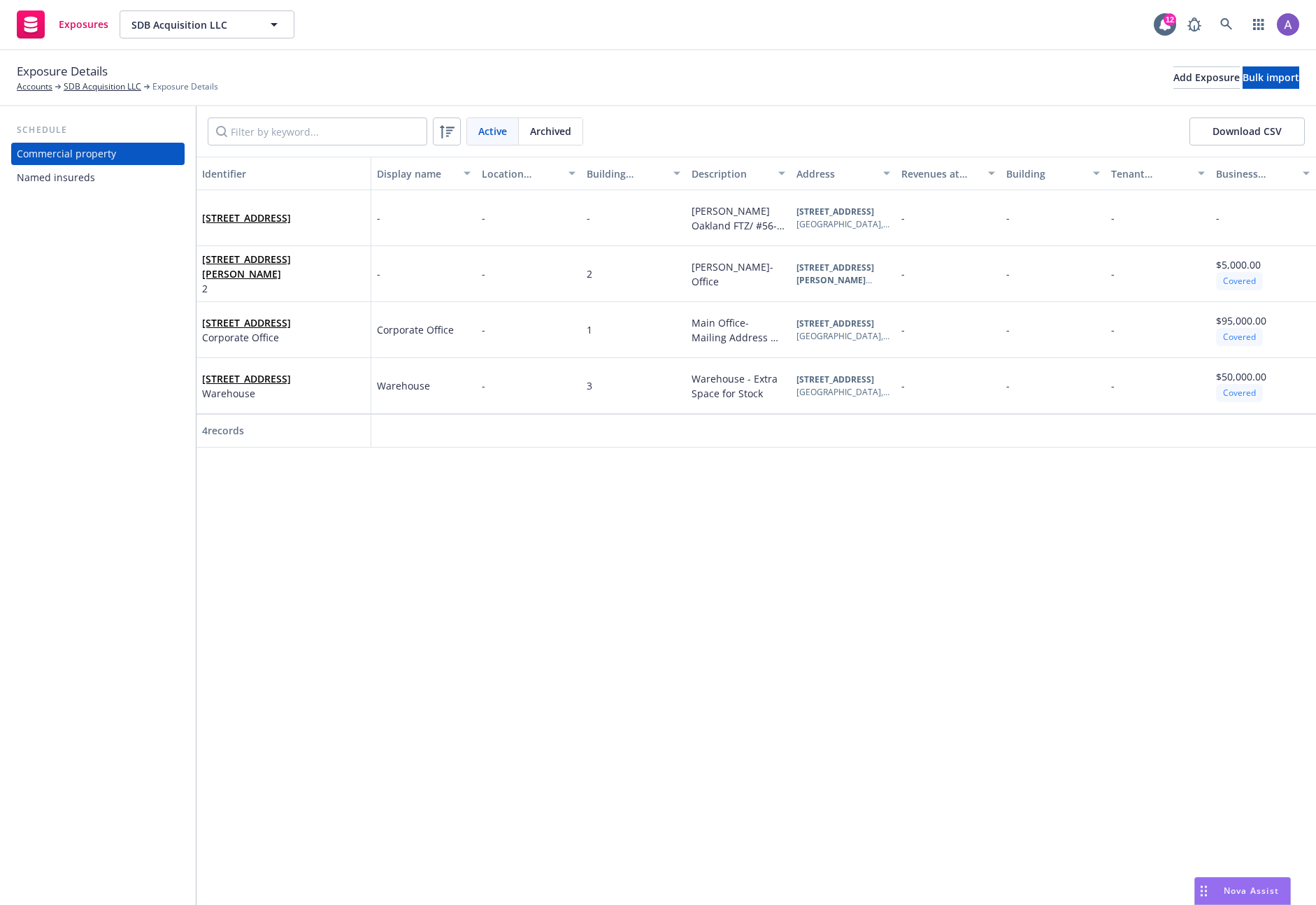
click at [430, 578] on div "Identifier Display name Location number Building number Description Address Rev…" at bounding box center [756, 530] width 1119 height 748
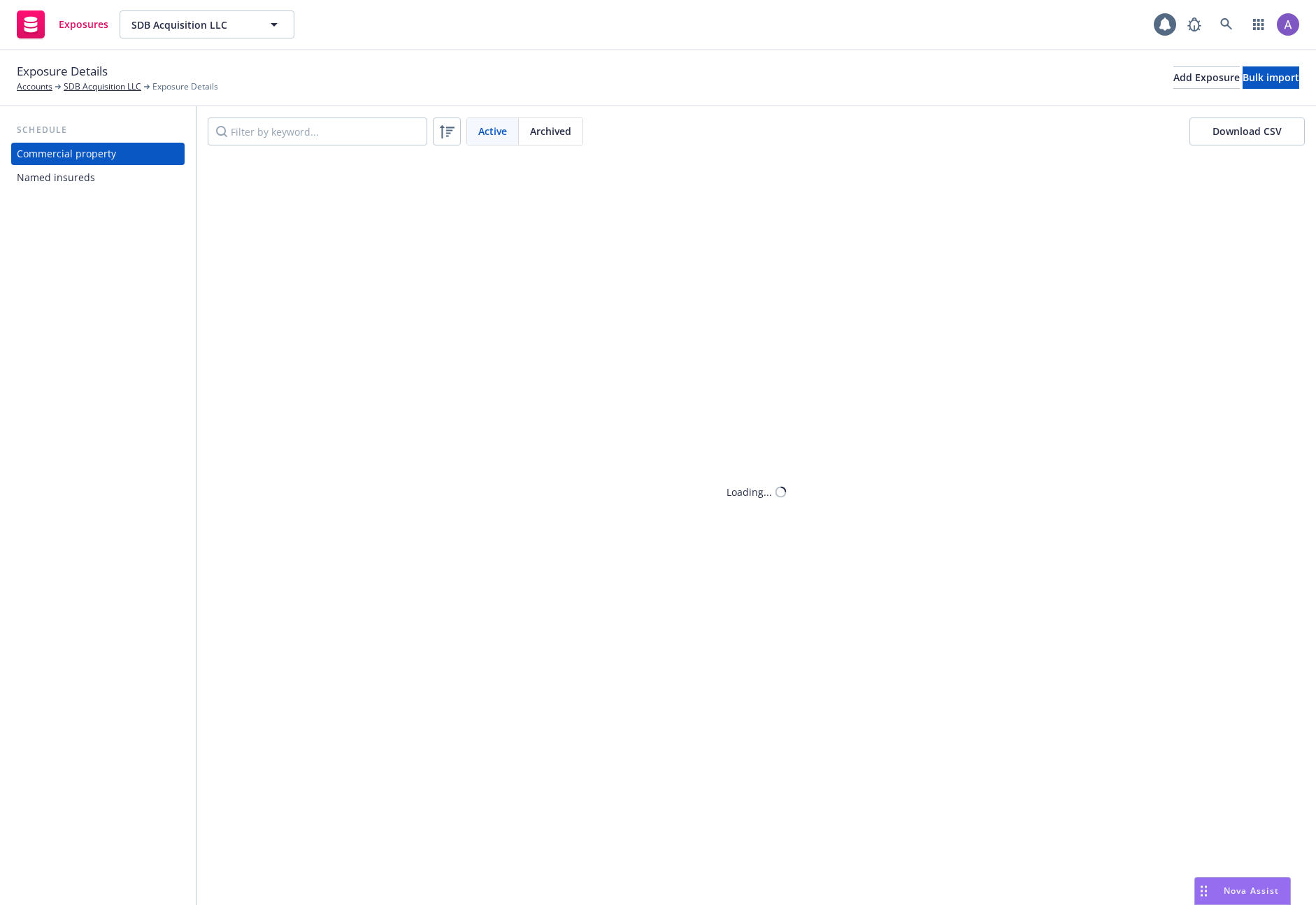
click at [92, 182] on div "Named insureds" at bounding box center [97, 177] width 163 height 22
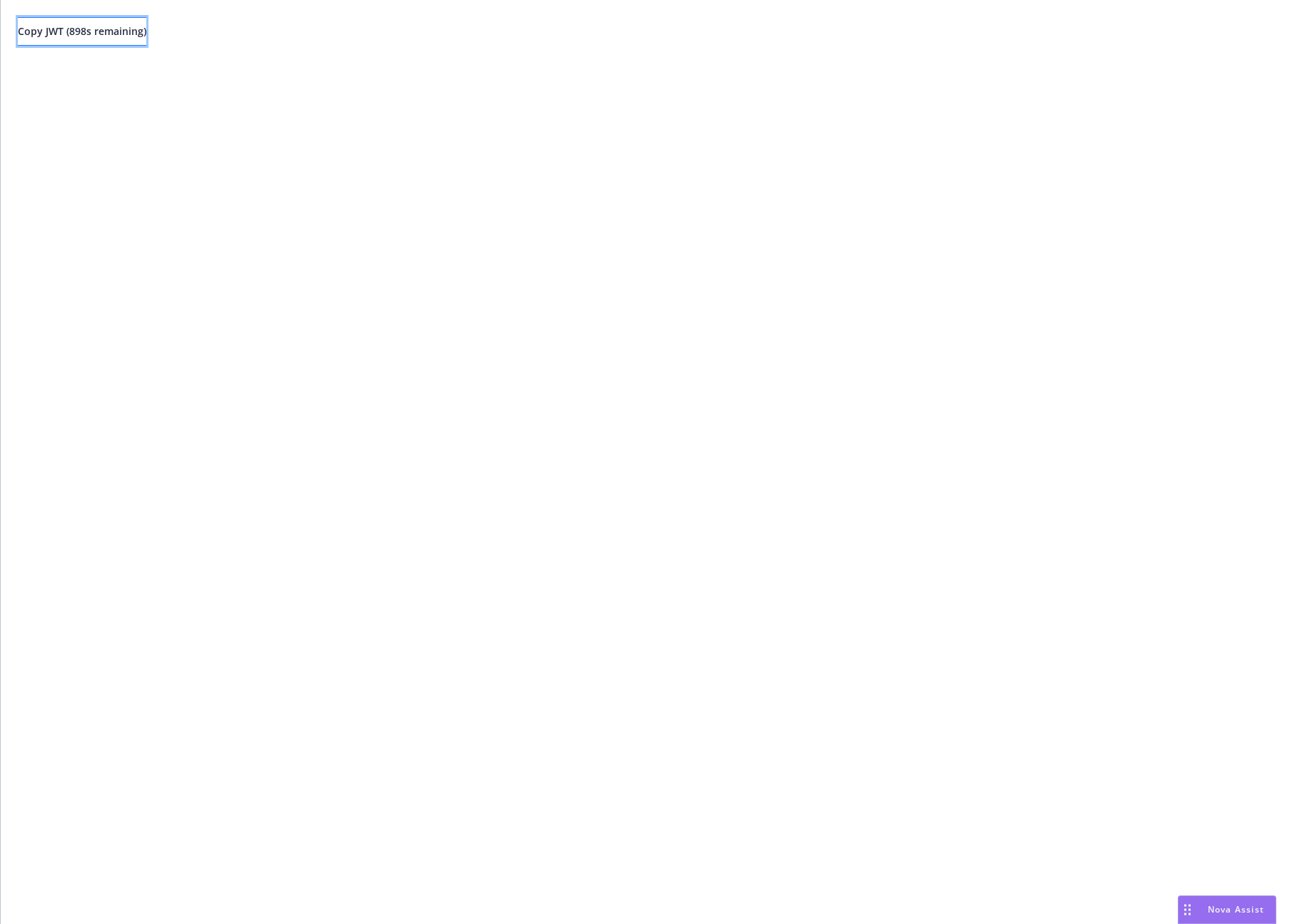
click at [117, 28] on span "Copy JWT ( 898 s remaining)" at bounding box center [82, 31] width 129 height 13
click at [595, 142] on div "Copy JWT ( 898 s remaining)" at bounding box center [651, 462] width 1301 height 924
